Goal: Task Accomplishment & Management: Manage account settings

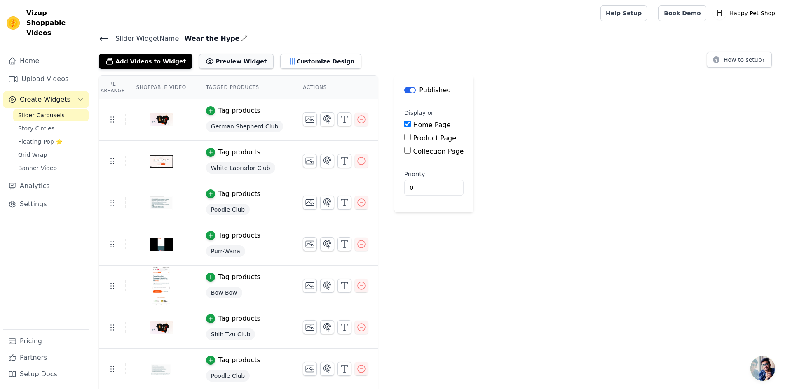
click at [228, 65] on button "Preview Widget" at bounding box center [236, 61] width 74 height 15
click at [242, 39] on icon "button" at bounding box center [244, 37] width 5 height 5
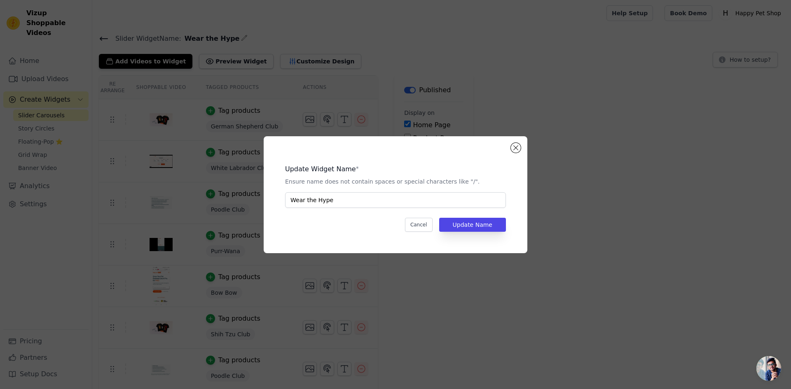
click at [301, 91] on div "Update Widget Name * Ensure name does not contain spaces or special characters …" at bounding box center [395, 194] width 791 height 389
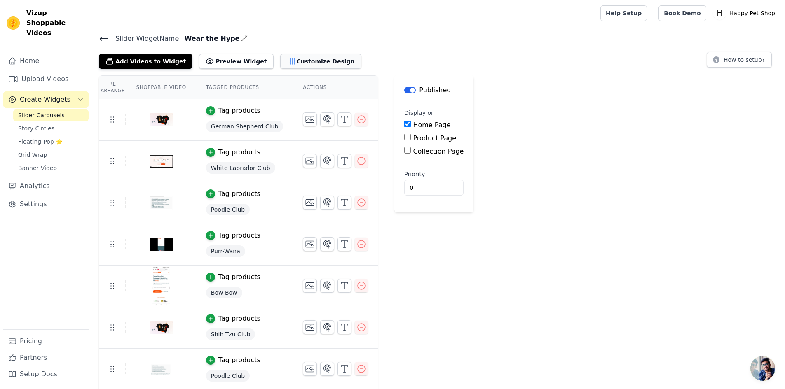
click at [290, 59] on icon "button" at bounding box center [292, 62] width 5 height 6
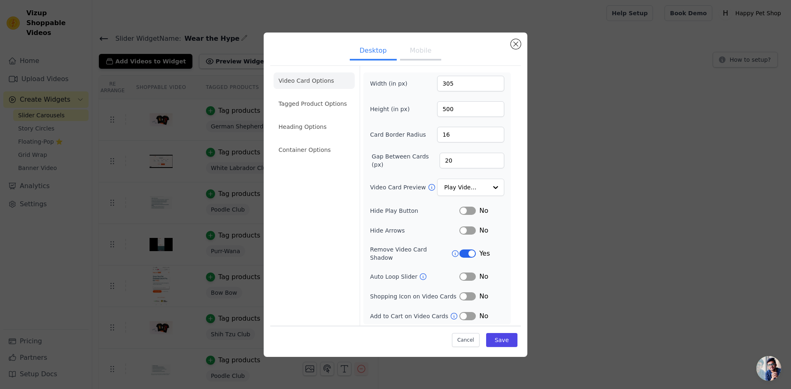
click at [197, 180] on div "Desktop Mobile Video Card Options Tagged Product Options Heading Options Contai…" at bounding box center [395, 194] width 765 height 351
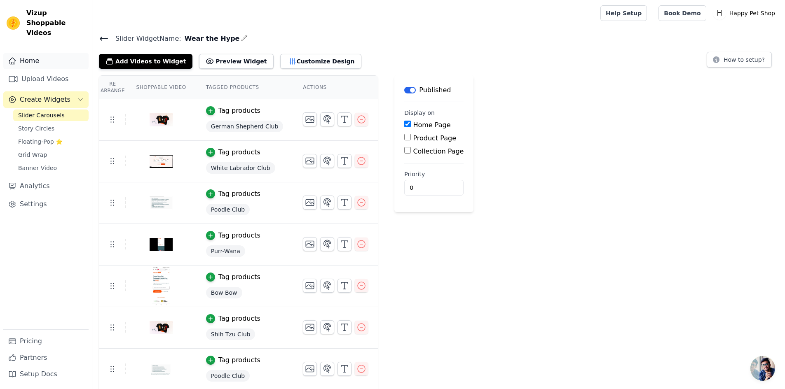
click at [28, 53] on link "Home" at bounding box center [45, 61] width 85 height 16
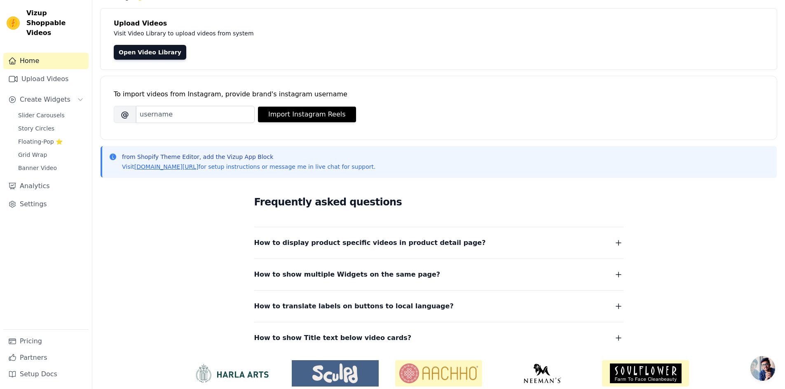
scroll to position [41, 0]
click at [417, 300] on button "How to translate labels on buttons to local language?" at bounding box center [438, 306] width 369 height 12
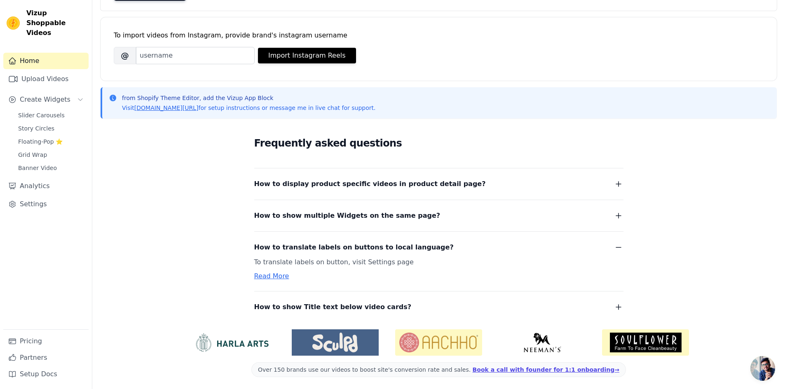
scroll to position [101, 0]
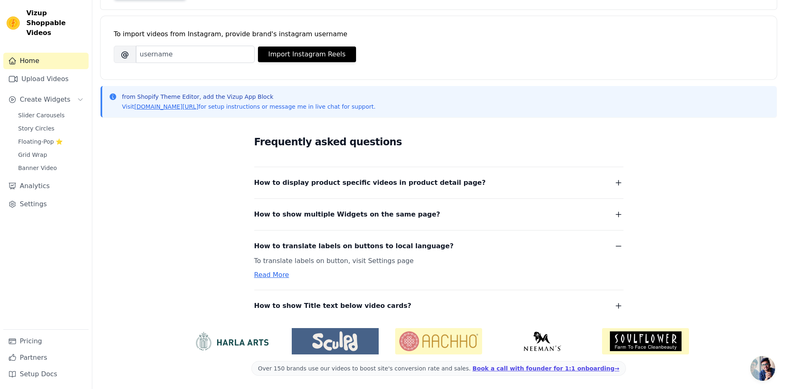
click at [274, 275] on link "Read More" at bounding box center [271, 275] width 35 height 8
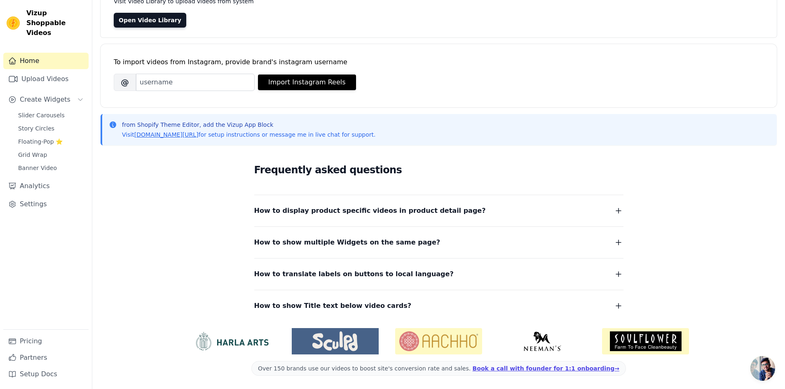
scroll to position [73, 0]
click at [50, 196] on link "Settings" at bounding box center [45, 204] width 85 height 16
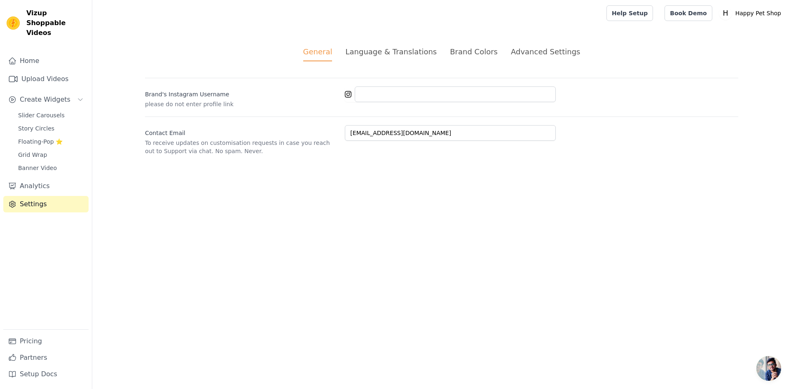
click at [386, 54] on div "Language & Translations" at bounding box center [390, 51] width 91 height 11
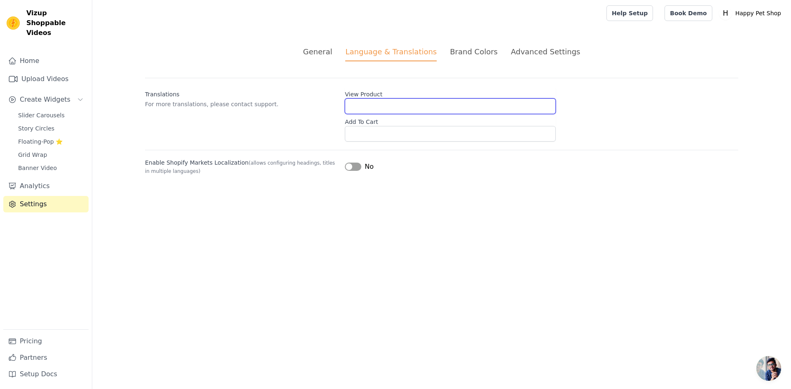
click at [350, 107] on input "View Product" at bounding box center [450, 106] width 211 height 16
paste input "View Product"
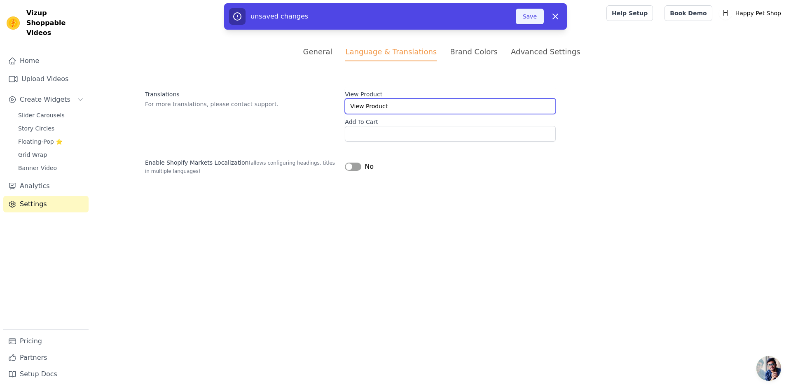
type input "View Product"
click at [527, 13] on button "Save" at bounding box center [530, 17] width 28 height 16
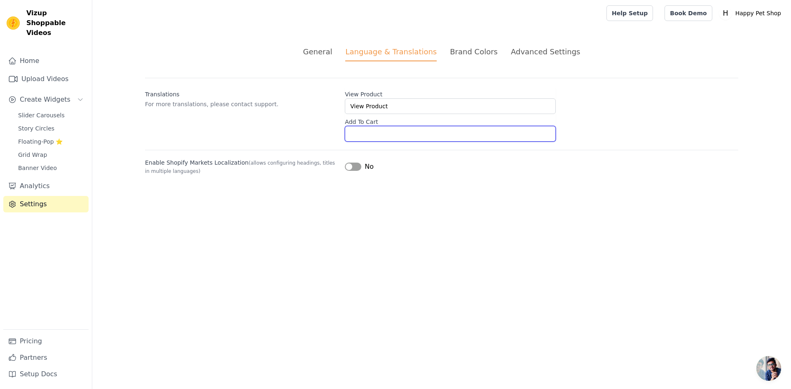
click at [372, 137] on input "Add To Cart" at bounding box center [450, 134] width 211 height 16
paste input "View Product"
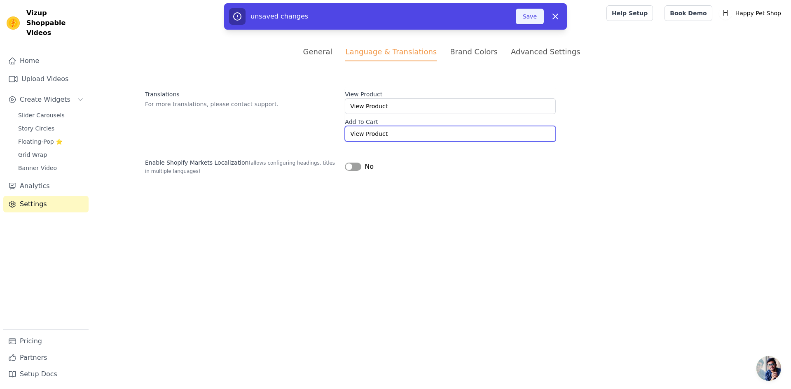
type input "View Product"
click at [536, 14] on button "Save" at bounding box center [530, 17] width 28 height 16
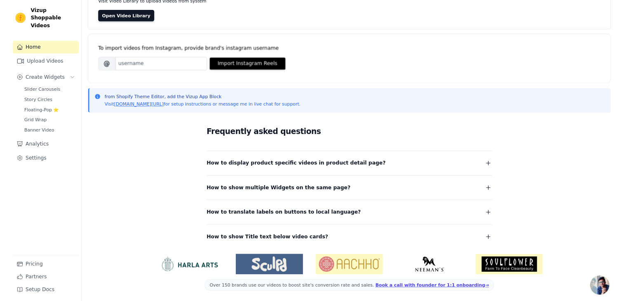
scroll to position [72, 0]
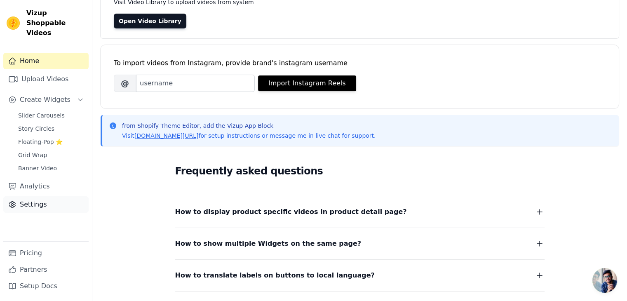
click at [43, 196] on link "Settings" at bounding box center [45, 204] width 85 height 16
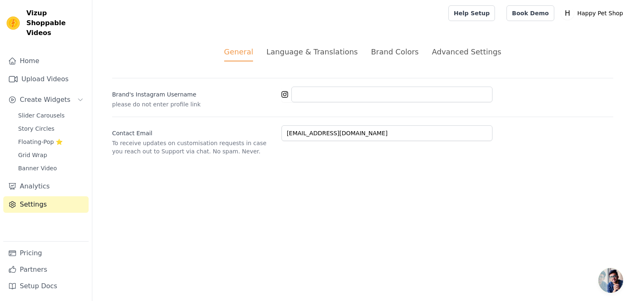
click at [315, 57] on div "Language & Translations" at bounding box center [311, 51] width 91 height 11
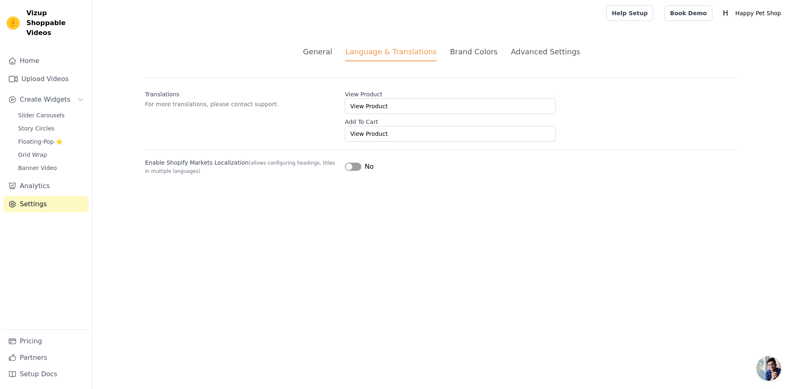
click at [353, 169] on button "Label" at bounding box center [353, 167] width 16 height 8
click at [348, 167] on button "Label" at bounding box center [353, 167] width 16 height 8
click at [331, 53] on div "General" at bounding box center [317, 51] width 29 height 11
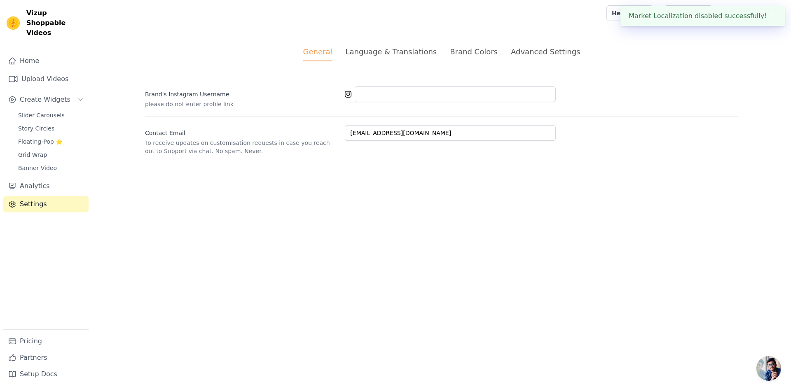
click at [476, 54] on div "Brand Colors" at bounding box center [474, 51] width 48 height 11
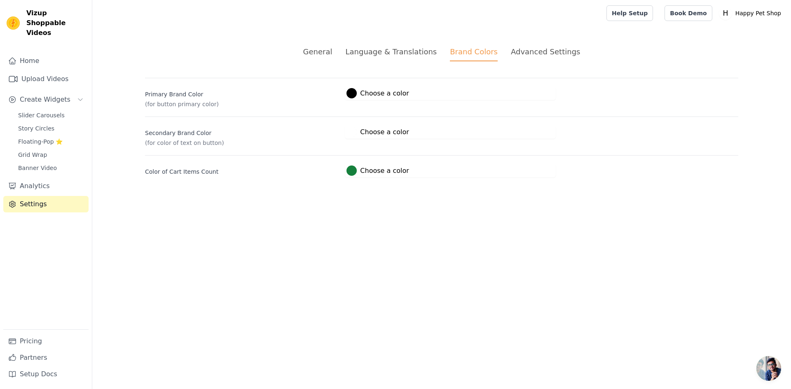
click at [515, 46] on div "Advanced Settings" at bounding box center [545, 51] width 69 height 11
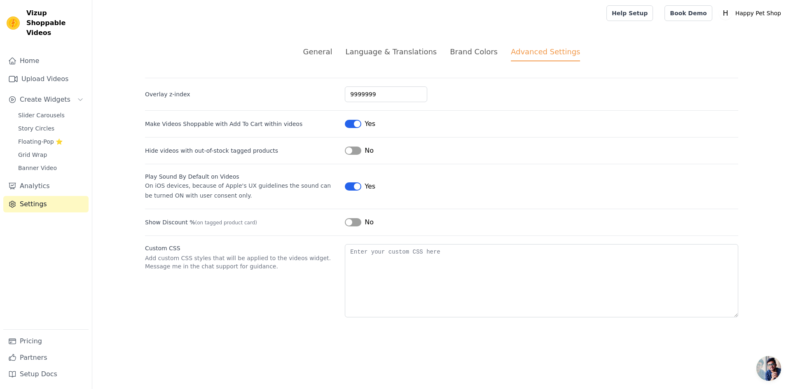
click at [402, 61] on div "General Language & Translations Brand Colors Advanced Settings unsaved changes …" at bounding box center [441, 181] width 633 height 311
click at [401, 56] on div "Language & Translations" at bounding box center [390, 51] width 91 height 11
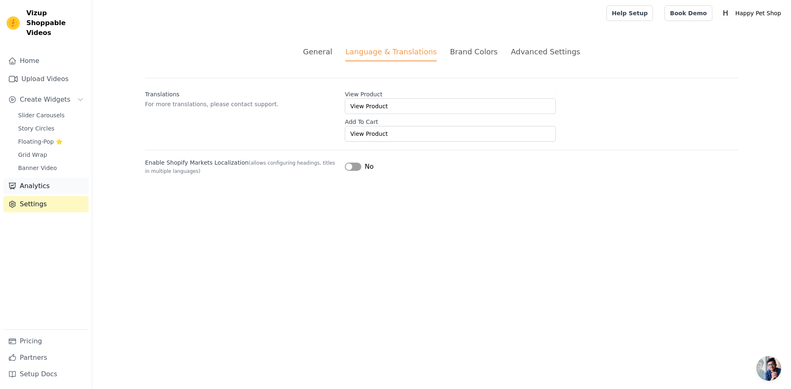
click at [47, 181] on link "Analytics" at bounding box center [45, 186] width 85 height 16
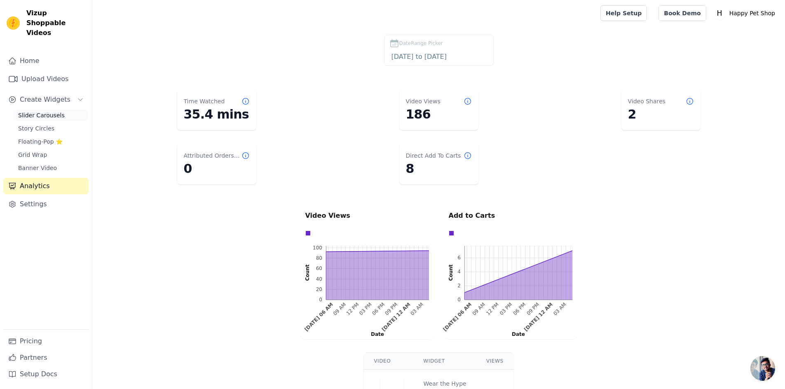
click at [52, 111] on span "Slider Carousels" at bounding box center [41, 115] width 47 height 8
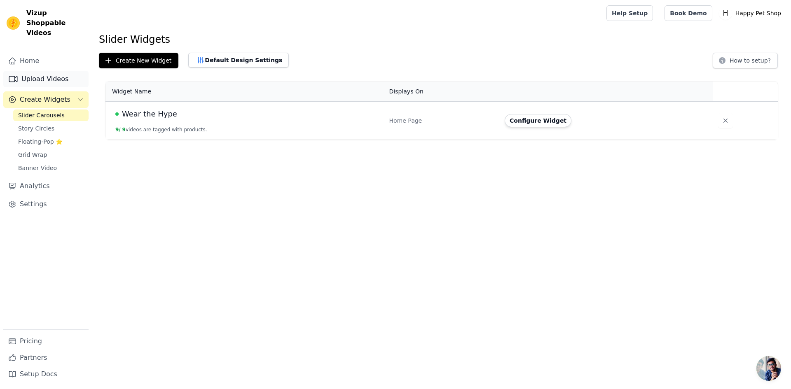
click at [55, 71] on link "Upload Videos" at bounding box center [45, 79] width 85 height 16
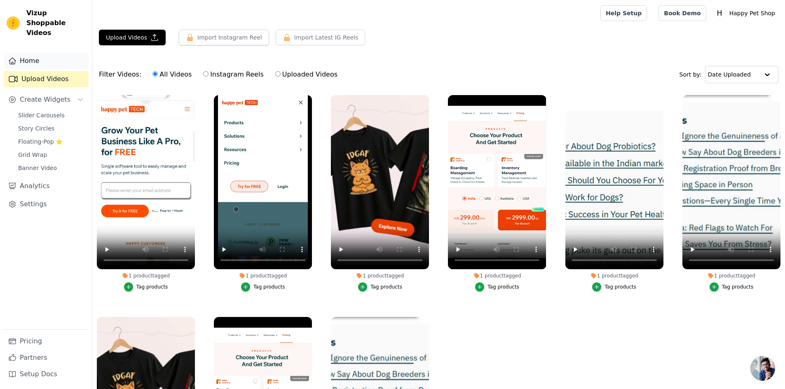
click at [46, 53] on link "Home" at bounding box center [45, 61] width 85 height 16
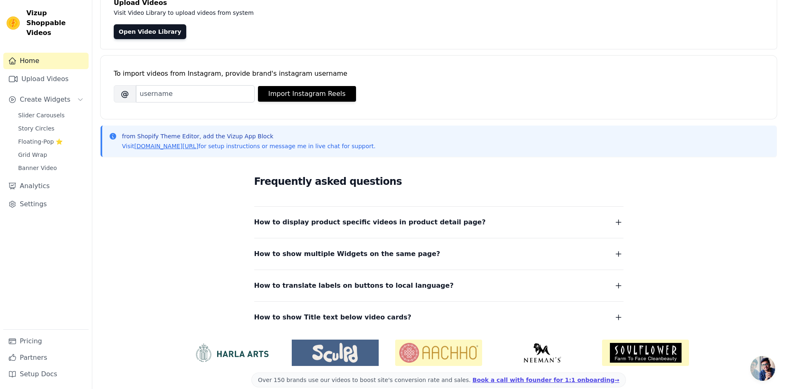
scroll to position [73, 0]
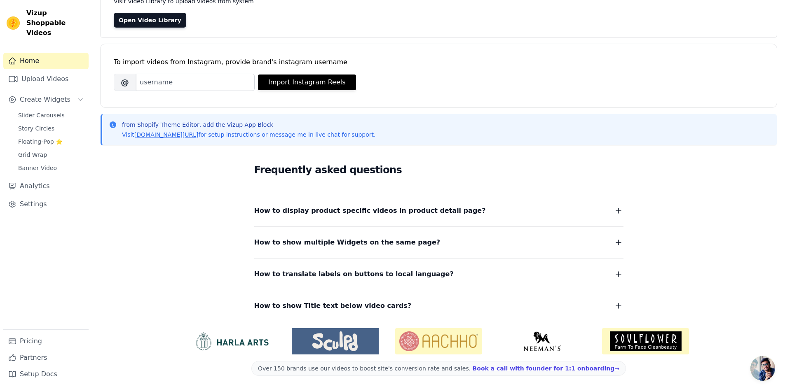
click at [414, 213] on span "How to display product specific videos in product detail page?" at bounding box center [370, 211] width 232 height 12
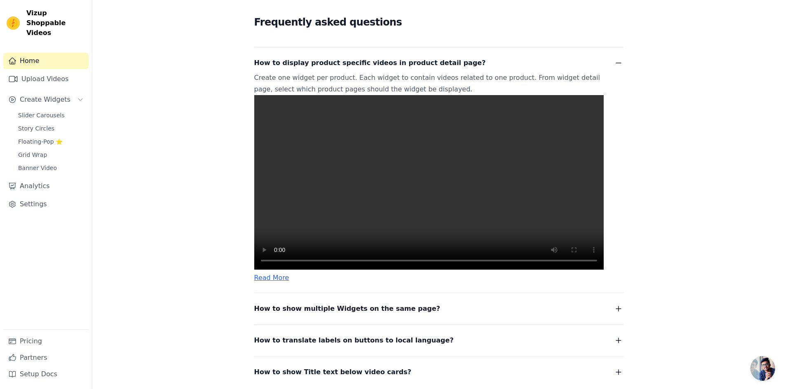
scroll to position [309, 0]
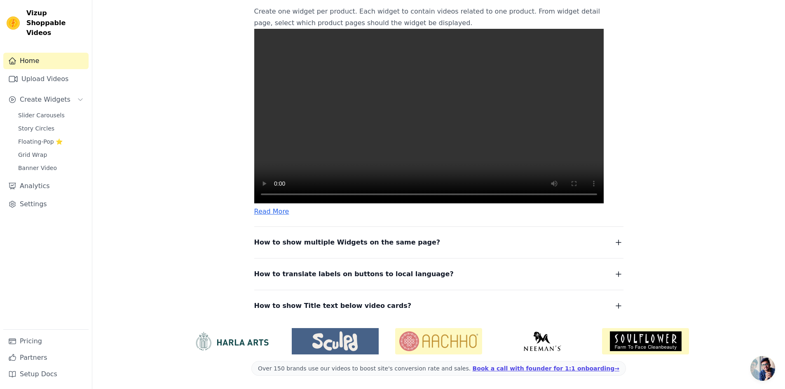
click at [309, 242] on span "How to show multiple Widgets on the same page?" at bounding box center [347, 243] width 186 height 12
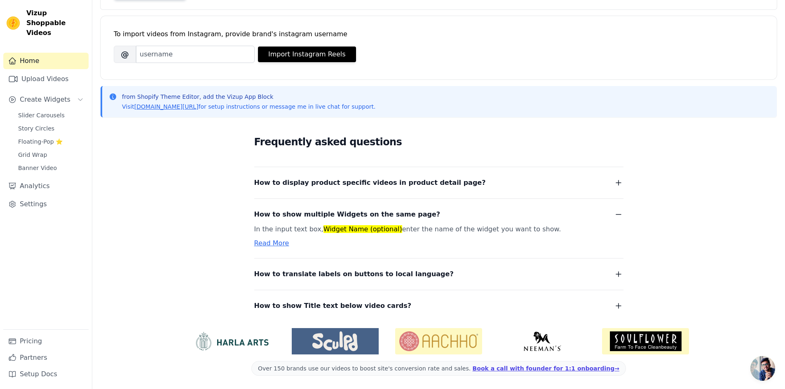
scroll to position [101, 0]
click at [363, 278] on span "How to translate labels on buttons to local language?" at bounding box center [353, 275] width 199 height 12
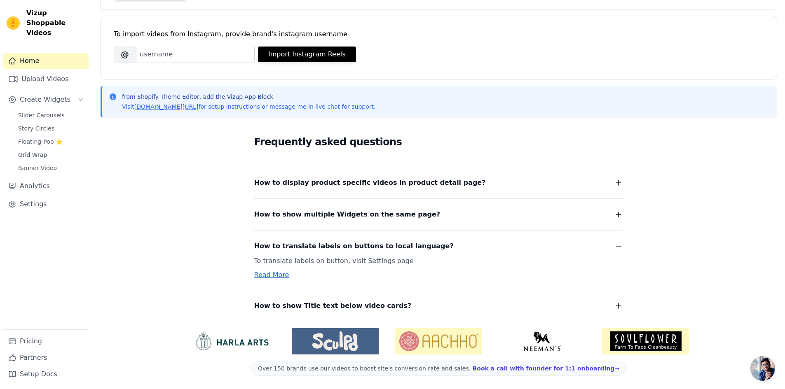
click at [314, 300] on span "How to show Title text below video cards?" at bounding box center [332, 306] width 157 height 12
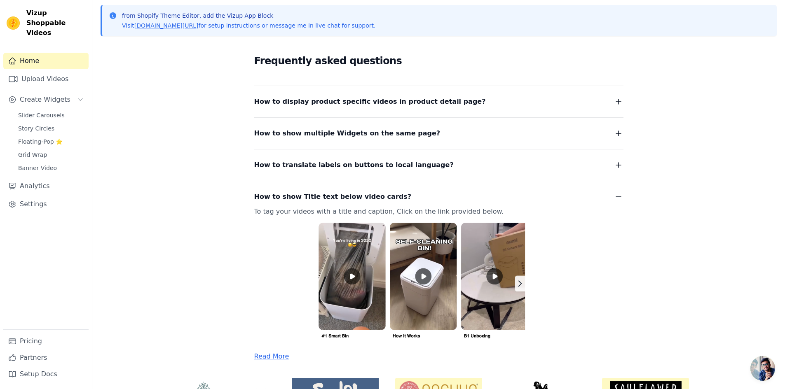
scroll to position [108, 0]
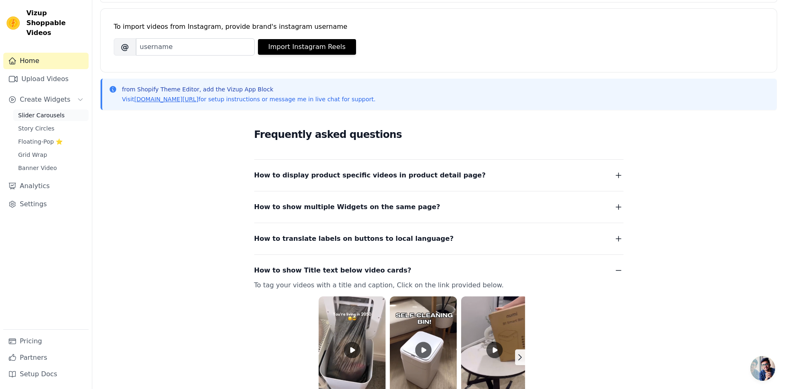
click at [58, 111] on span "Slider Carousels" at bounding box center [41, 115] width 47 height 8
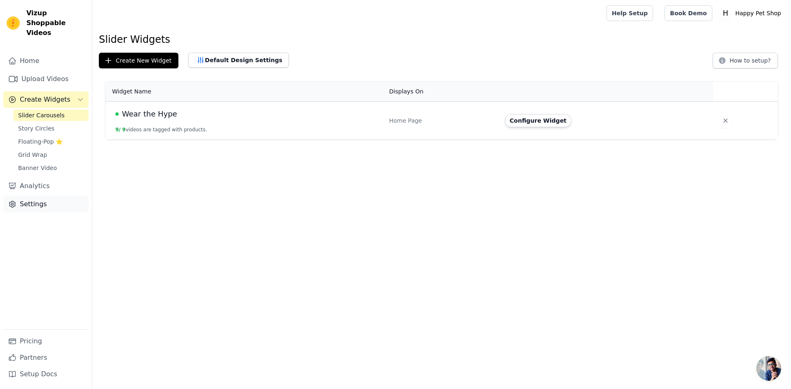
click at [37, 201] on link "Settings" at bounding box center [45, 204] width 85 height 16
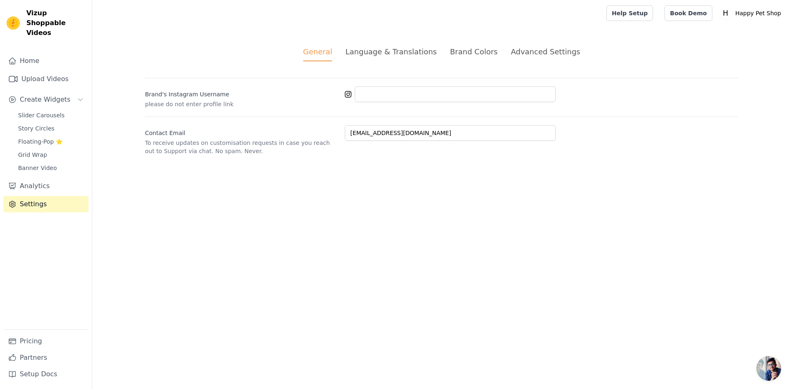
click at [376, 57] on div "Language & Translations" at bounding box center [390, 51] width 91 height 11
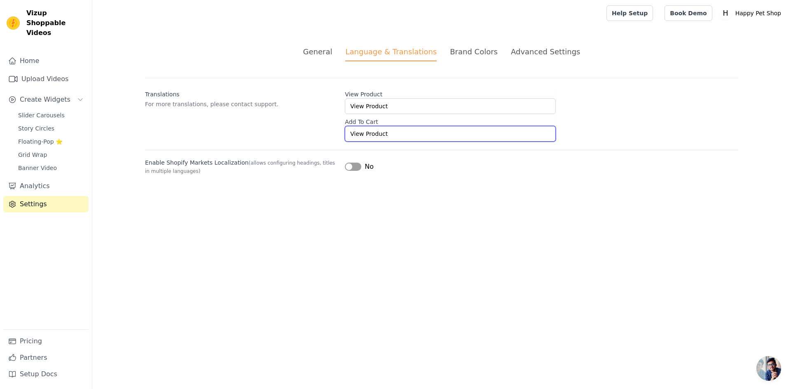
click at [377, 138] on input "View Product" at bounding box center [450, 134] width 211 height 16
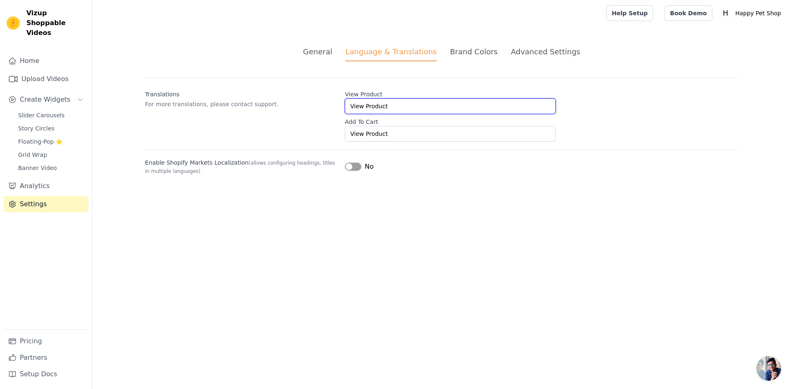
click at [388, 105] on input "View Product" at bounding box center [450, 106] width 211 height 16
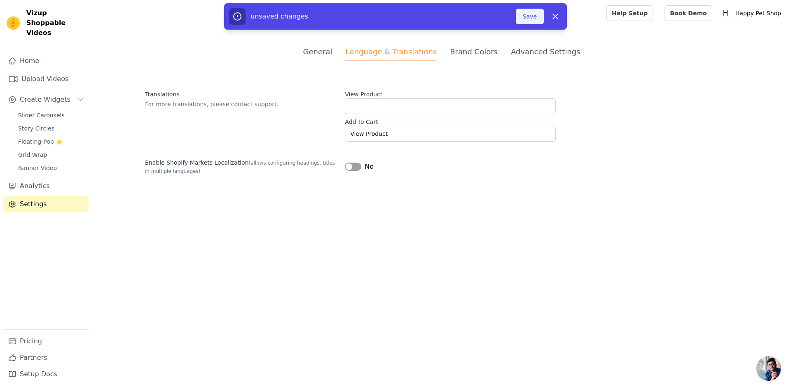
click at [534, 14] on button "Save" at bounding box center [530, 17] width 28 height 16
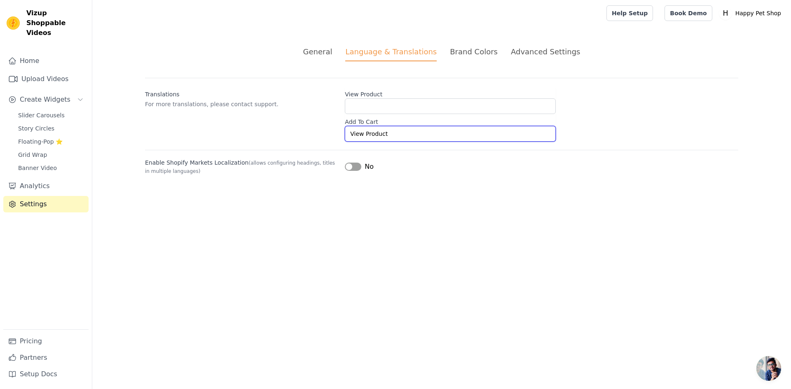
click at [389, 136] on input "View Product" at bounding box center [450, 134] width 211 height 16
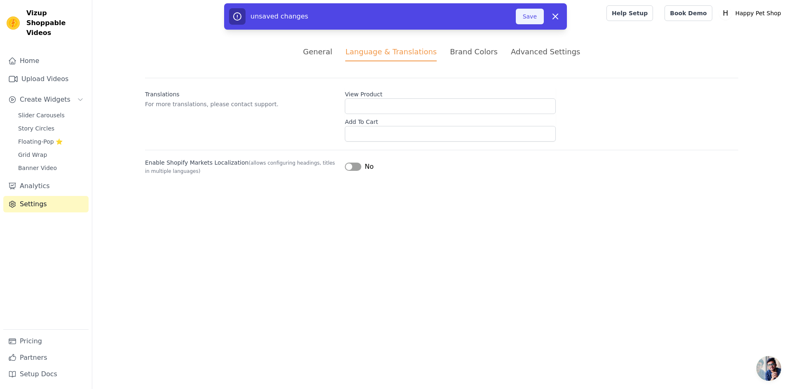
click at [532, 15] on button "Save" at bounding box center [530, 17] width 28 height 16
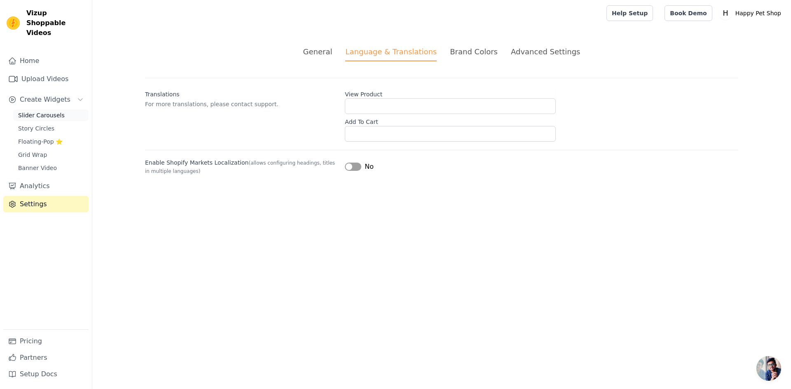
click at [44, 110] on link "Slider Carousels" at bounding box center [50, 116] width 75 height 12
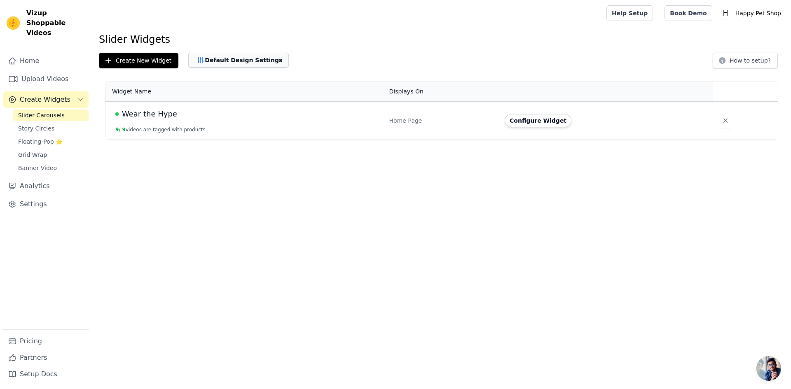
click at [222, 55] on button "Default Design Settings" at bounding box center [238, 60] width 101 height 15
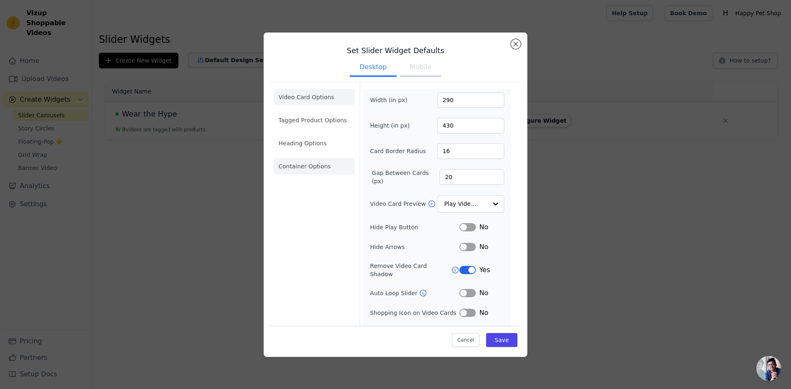
click at [295, 165] on li "Container Options" at bounding box center [314, 166] width 81 height 16
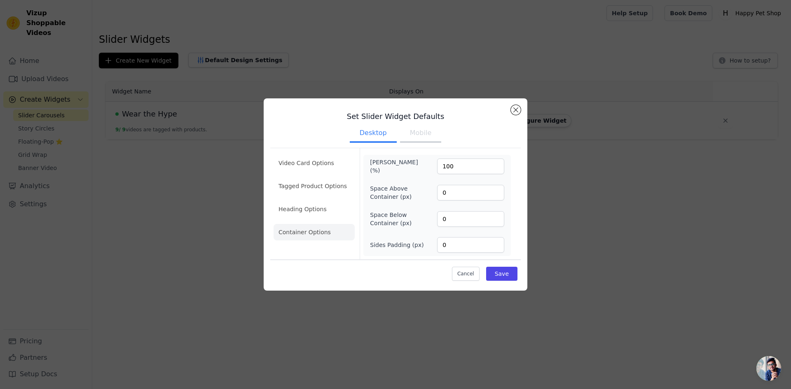
click at [426, 135] on button "Mobile" at bounding box center [420, 134] width 41 height 18
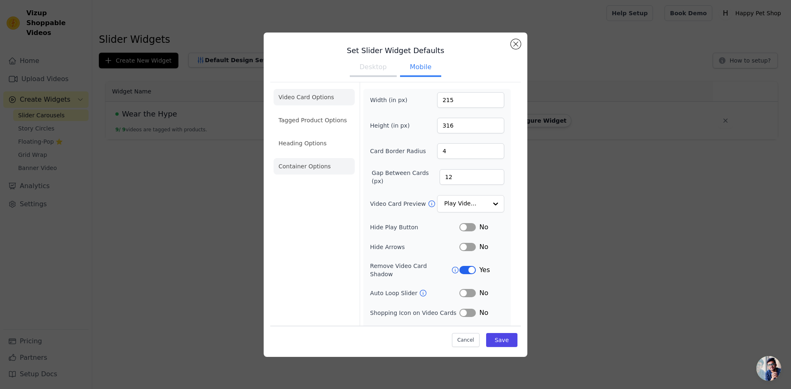
click at [314, 167] on li "Container Options" at bounding box center [314, 166] width 81 height 16
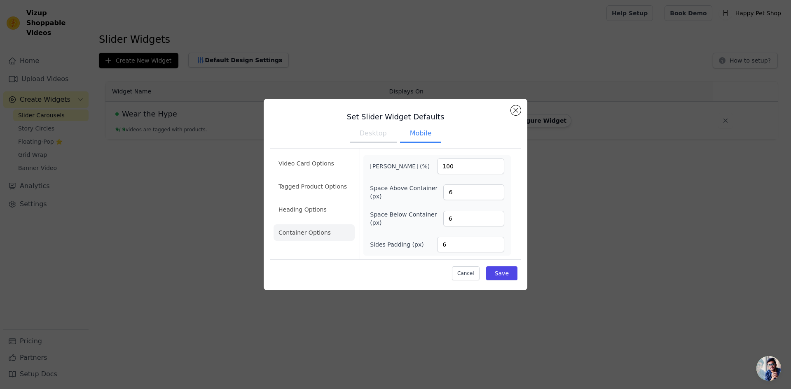
click at [378, 142] on button "Desktop" at bounding box center [373, 134] width 47 height 18
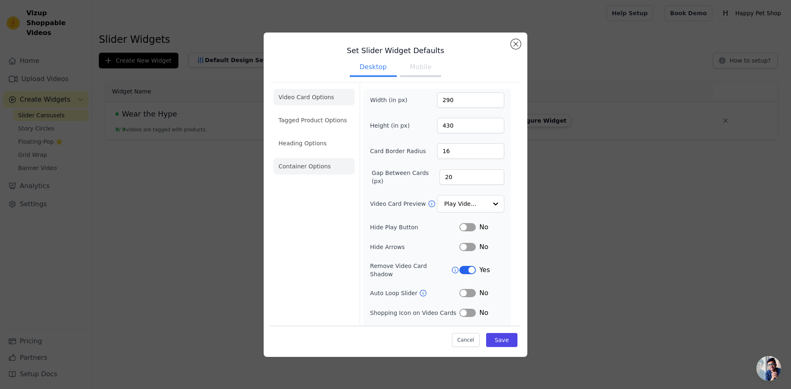
click at [324, 172] on li "Container Options" at bounding box center [314, 166] width 81 height 16
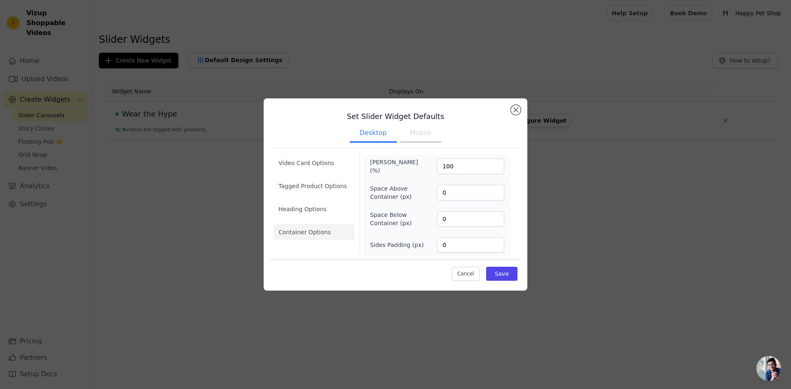
click at [117, 290] on div "Set Slider Widget Defaults Desktop Mobile Video Card Options Tagged Product Opt…" at bounding box center [395, 194] width 765 height 219
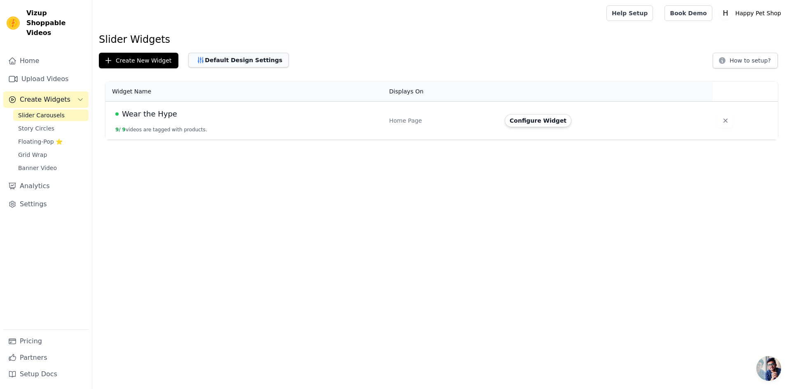
click at [218, 55] on button "Default Design Settings" at bounding box center [238, 60] width 101 height 15
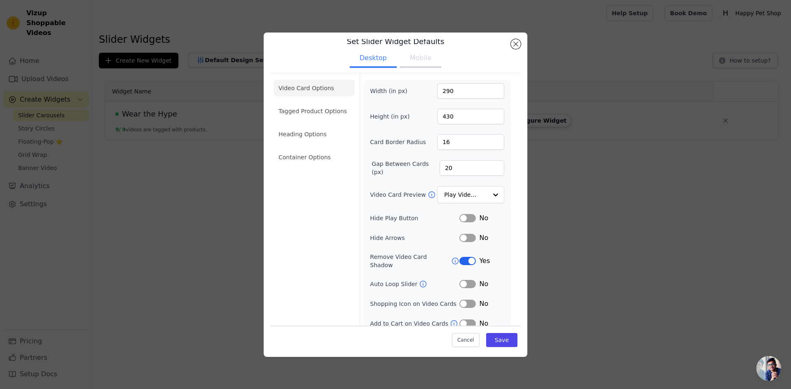
scroll to position [11, 0]
click at [152, 176] on div "Set Slider Widget Defaults Desktop Mobile Video Card Options Tagged Product Opt…" at bounding box center [395, 194] width 765 height 351
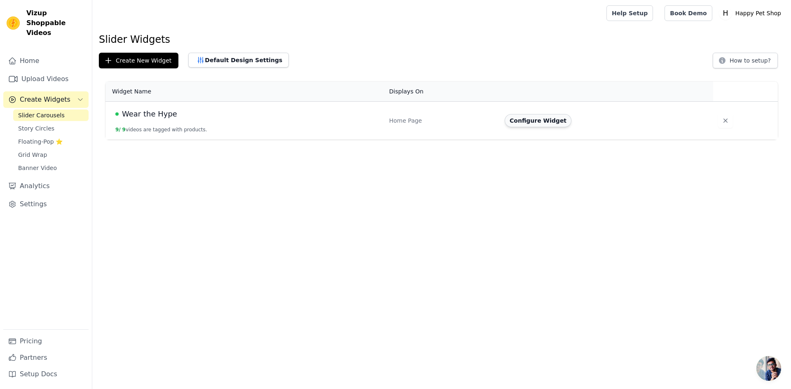
click at [529, 124] on button "Configure Widget" at bounding box center [538, 120] width 67 height 13
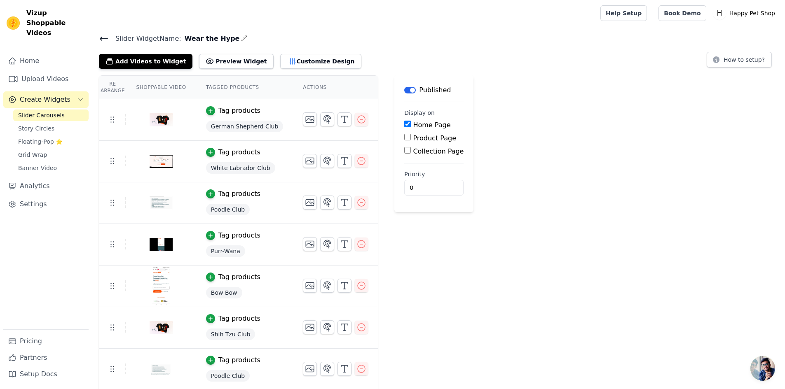
click at [529, 124] on div "Re Arrange Shoppable Video Tagged Products Actions Tag products German Shepherd…" at bounding box center [438, 274] width 693 height 398
click at [211, 61] on button "Preview Widget" at bounding box center [236, 61] width 74 height 15
click at [310, 62] on button "Customize Design" at bounding box center [320, 61] width 81 height 15
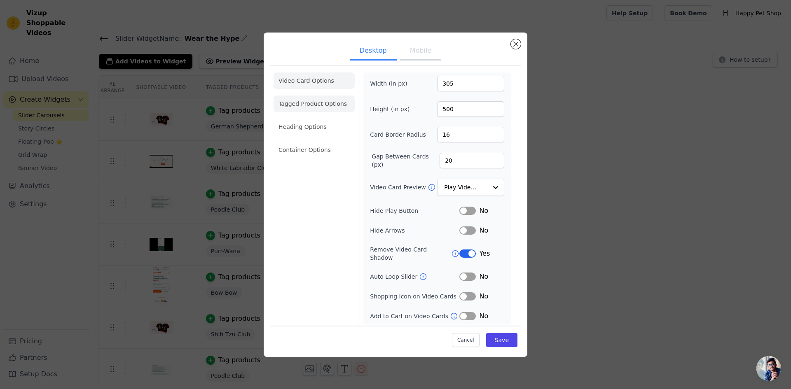
click at [311, 110] on li "Tagged Product Options" at bounding box center [314, 104] width 81 height 16
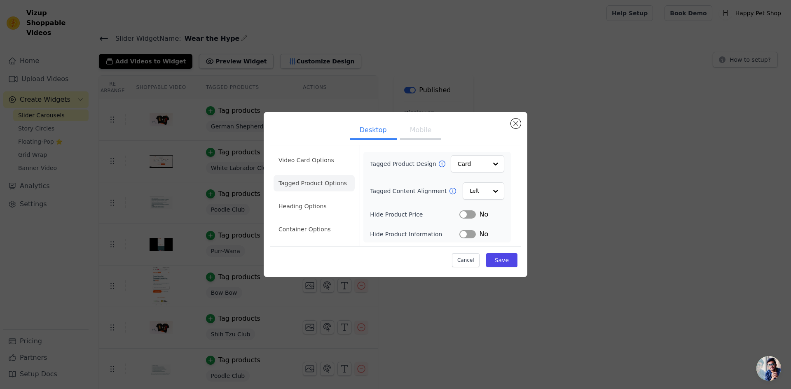
click at [409, 125] on button "Mobile" at bounding box center [420, 131] width 41 height 18
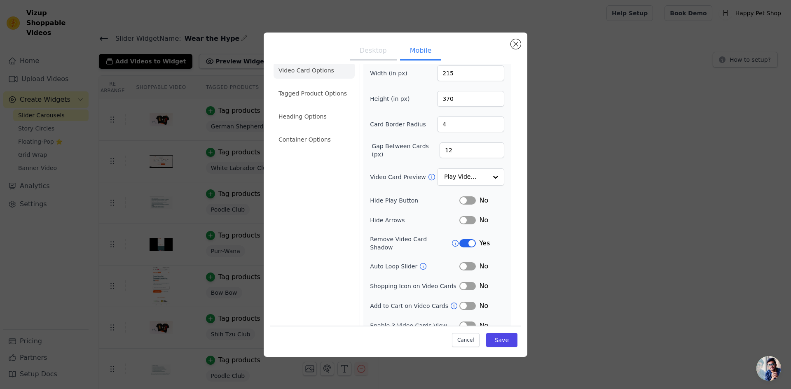
scroll to position [14, 0]
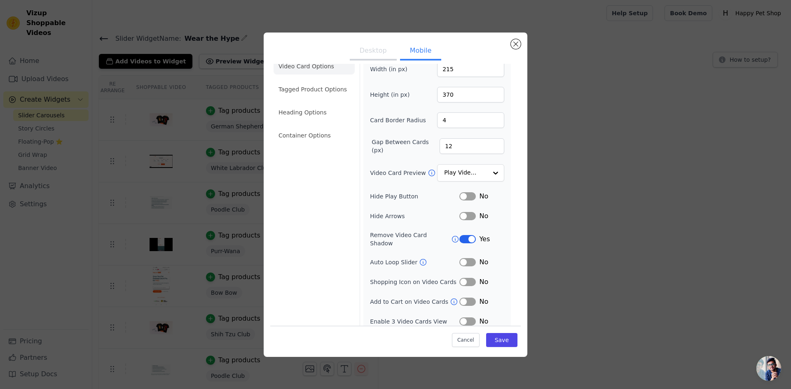
click at [466, 298] on button "Label" at bounding box center [467, 302] width 16 height 8
click at [369, 52] on button "Desktop" at bounding box center [373, 51] width 47 height 18
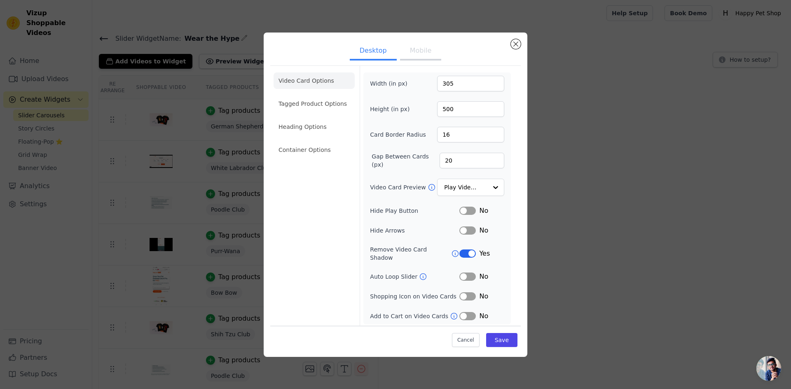
click at [419, 59] on button "Mobile" at bounding box center [420, 51] width 41 height 18
click at [466, 251] on button "Label" at bounding box center [467, 254] width 16 height 8
click at [466, 250] on button "Label" at bounding box center [467, 254] width 16 height 8
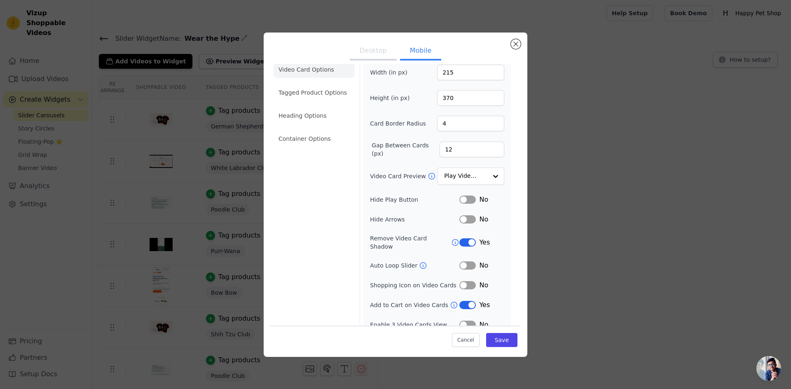
scroll to position [14, 0]
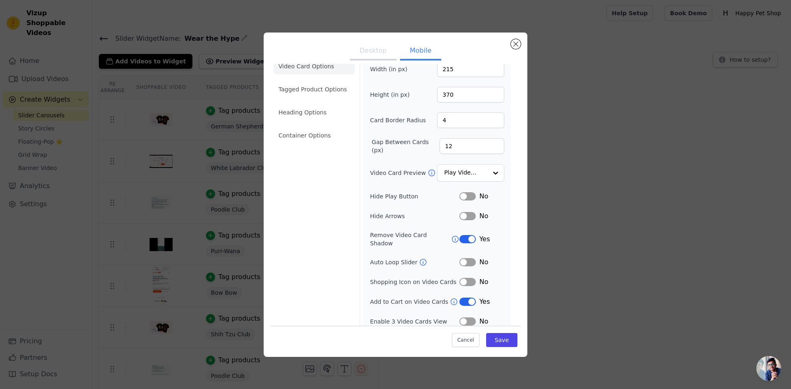
click at [372, 48] on button "Desktop" at bounding box center [373, 51] width 47 height 18
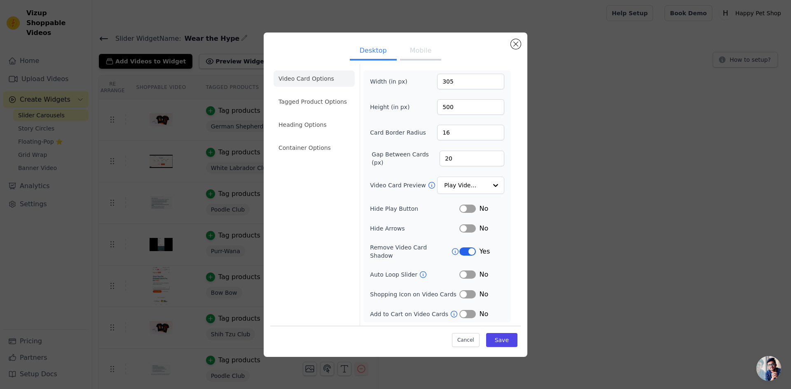
scroll to position [0, 0]
click at [414, 53] on button "Mobile" at bounding box center [420, 51] width 41 height 18
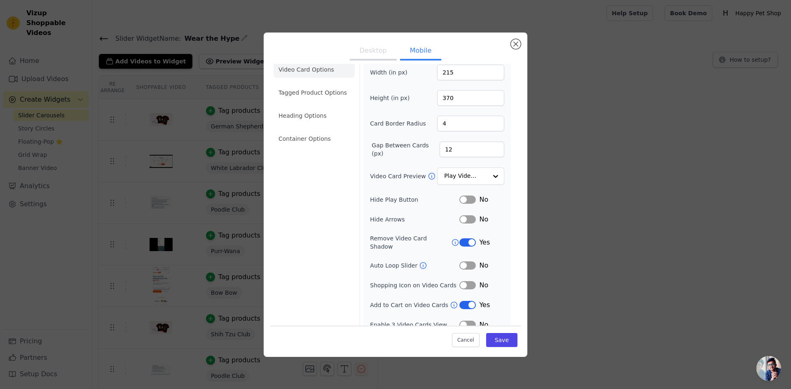
scroll to position [14, 0]
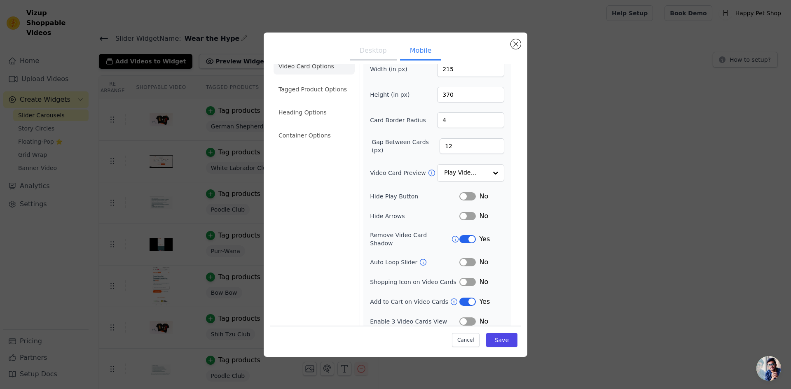
click at [463, 298] on button "Label" at bounding box center [467, 302] width 16 height 8
click at [579, 289] on div "Desktop Mobile Video Card Options Tagged Product Options Heading Options Contai…" at bounding box center [395, 194] width 765 height 351
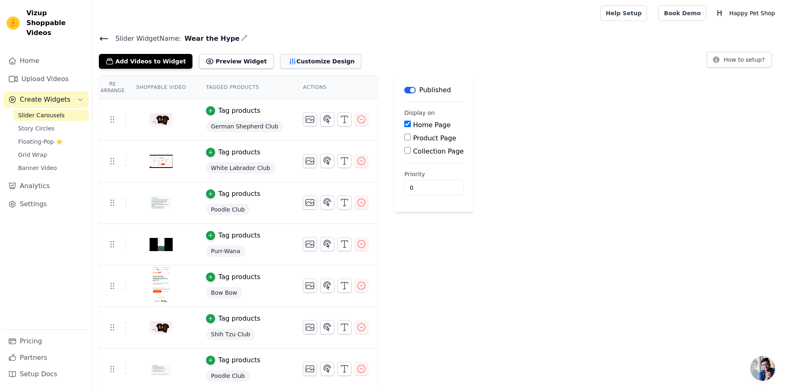
click at [300, 63] on button "Customize Design" at bounding box center [320, 61] width 81 height 15
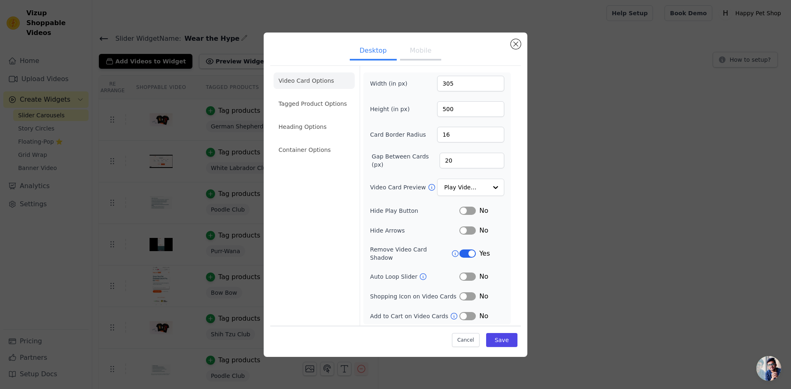
click at [417, 58] on button "Mobile" at bounding box center [420, 51] width 41 height 18
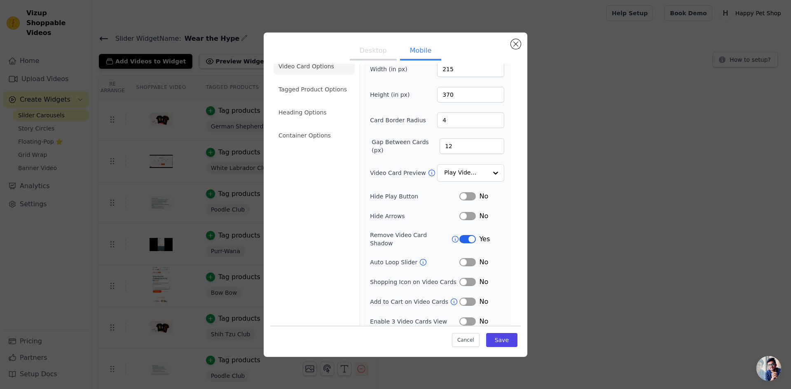
click at [459, 298] on button "Label" at bounding box center [467, 302] width 16 height 8
click at [450, 298] on icon at bounding box center [454, 302] width 8 height 8
click at [459, 298] on button "Label" at bounding box center [467, 302] width 16 height 8
click at [502, 300] on button "Save" at bounding box center [501, 340] width 31 height 14
